Goal: Find contact information: Find contact information

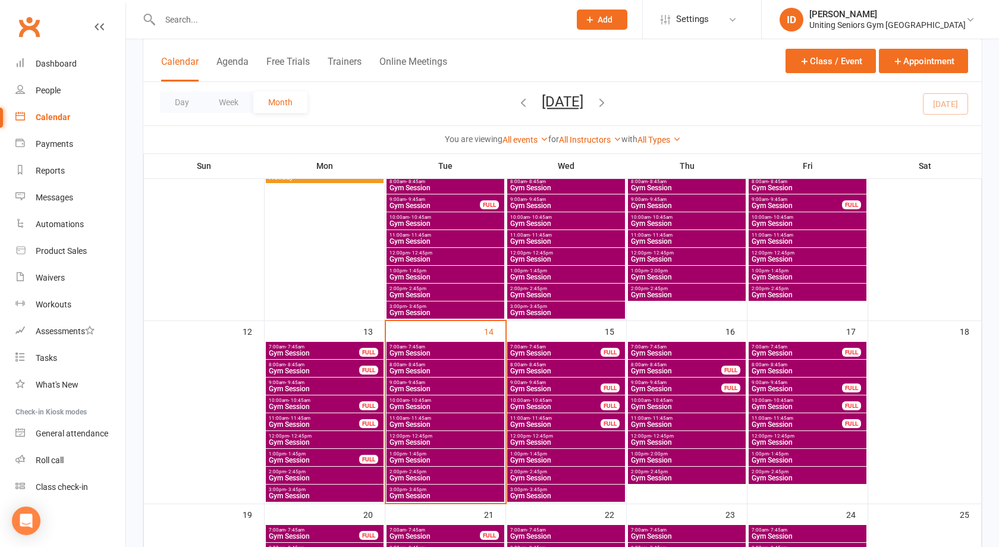
click at [786, 93] on div "Day Week Month [DATE] [DATE] Sun Mon Tue Wed Thu Fri Sat 28 29 30 01 02 03 04 0…" at bounding box center [562, 103] width 839 height 43
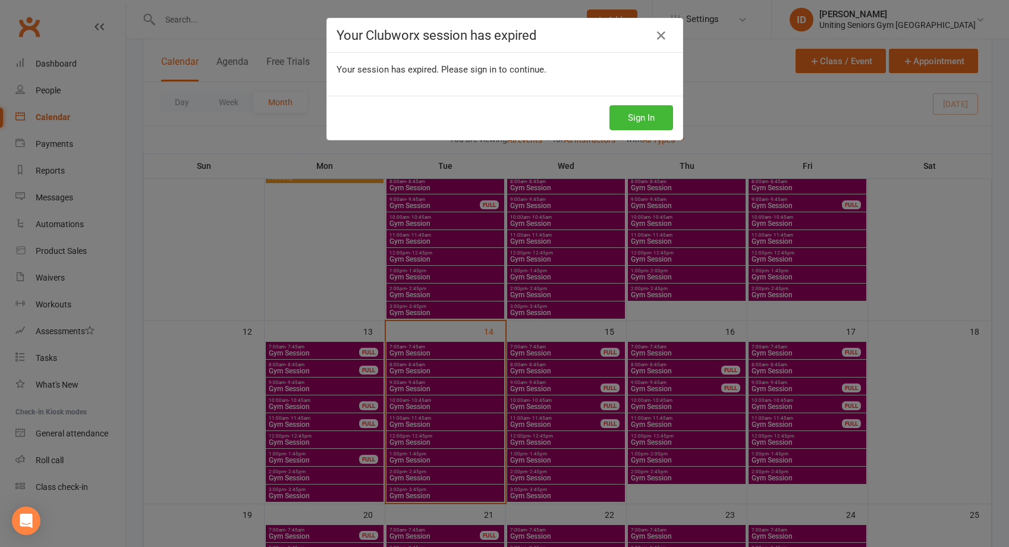
drag, startPoint x: 658, startPoint y: 84, endPoint x: 636, endPoint y: 143, distance: 63.4
click at [658, 84] on div "Your session has expired. Please sign in to continue." at bounding box center [505, 74] width 356 height 43
click at [636, 113] on button "Sign In" at bounding box center [642, 117] width 64 height 25
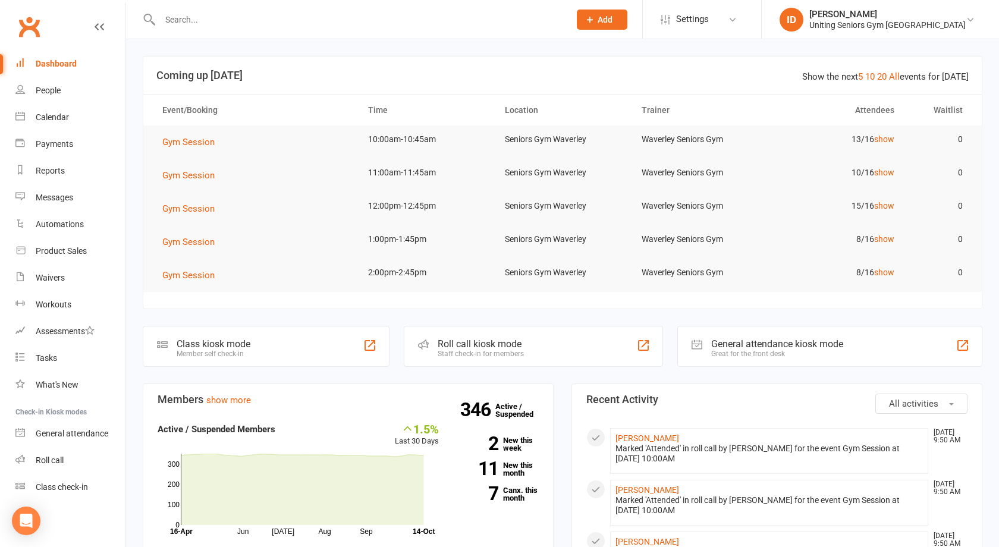
click at [718, 67] on header "Show the next 5 10 20 All events for today Coming up Today" at bounding box center [562, 76] width 839 height 38
click at [688, 89] on header "Show the next 5 10 20 All events for today Coming up Today" at bounding box center [562, 76] width 839 height 38
click at [199, 16] on input "text" at bounding box center [358, 19] width 405 height 17
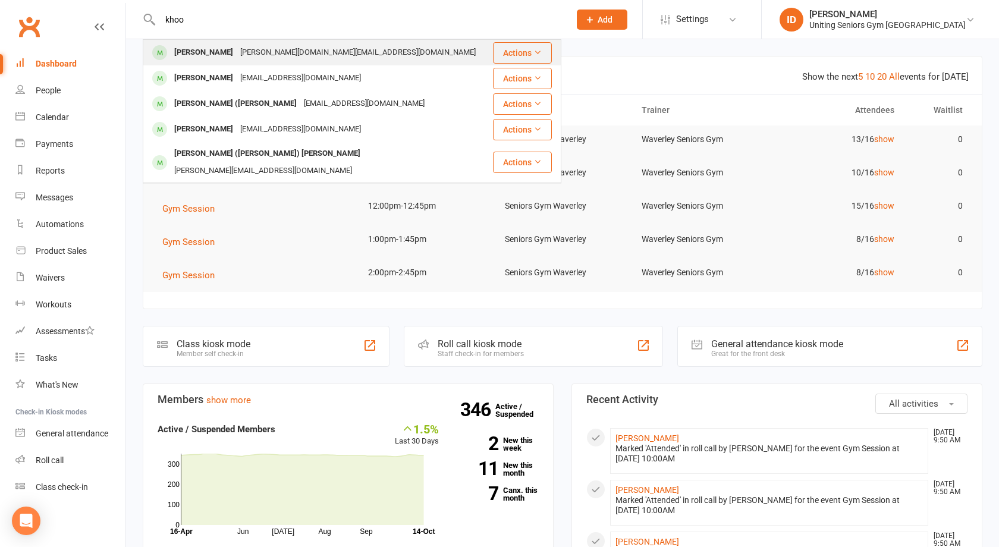
type input "khoo"
click at [198, 46] on div "Pauline Khoo" at bounding box center [204, 52] width 66 height 17
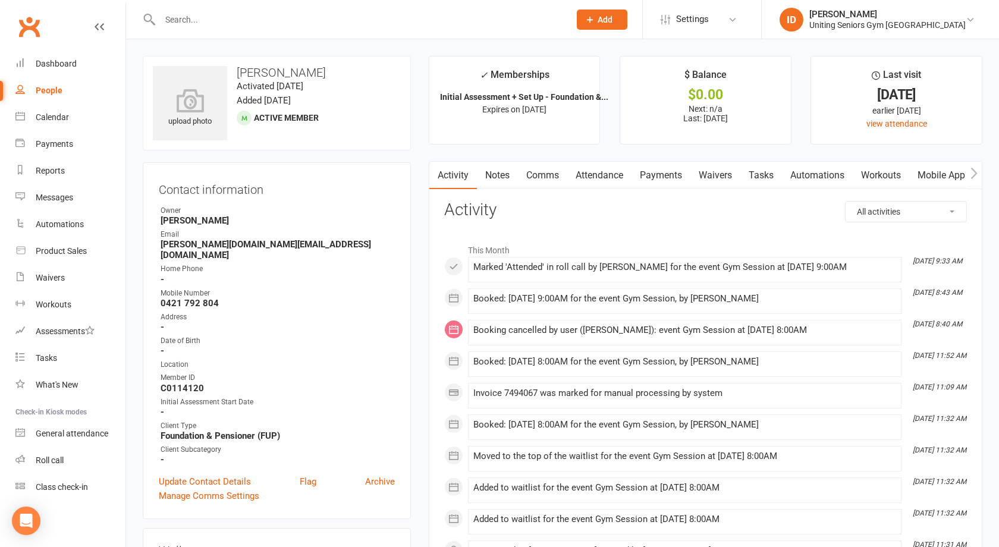
click at [205, 249] on strong "pauline.sydney@gmail.com" at bounding box center [278, 249] width 234 height 21
copy render-form-field "pauline.sydney@gmail.com"
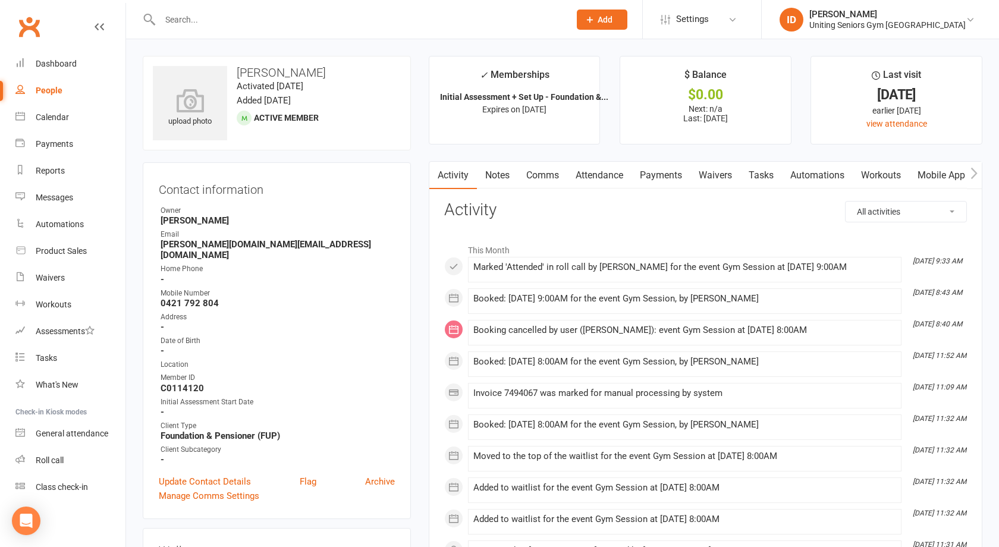
click at [790, 206] on h3 "Activity" at bounding box center [705, 210] width 523 height 18
